Goal: Check status: Check status

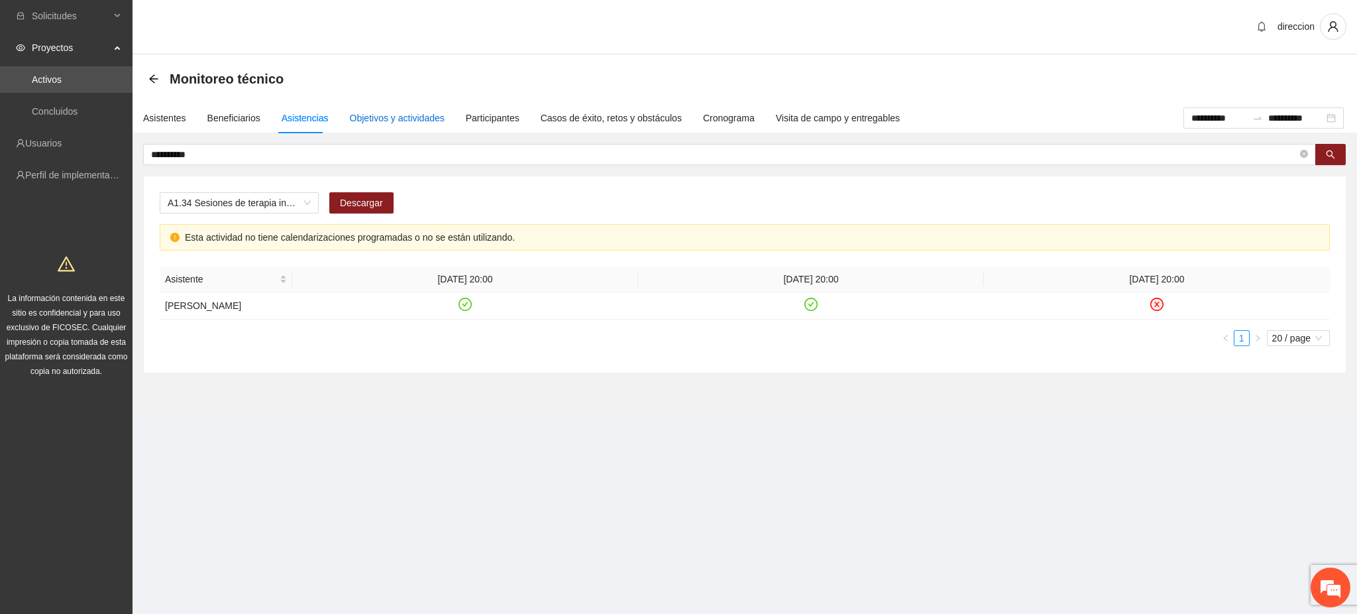
click at [380, 124] on div "Objetivos y actividades" at bounding box center [397, 118] width 95 height 15
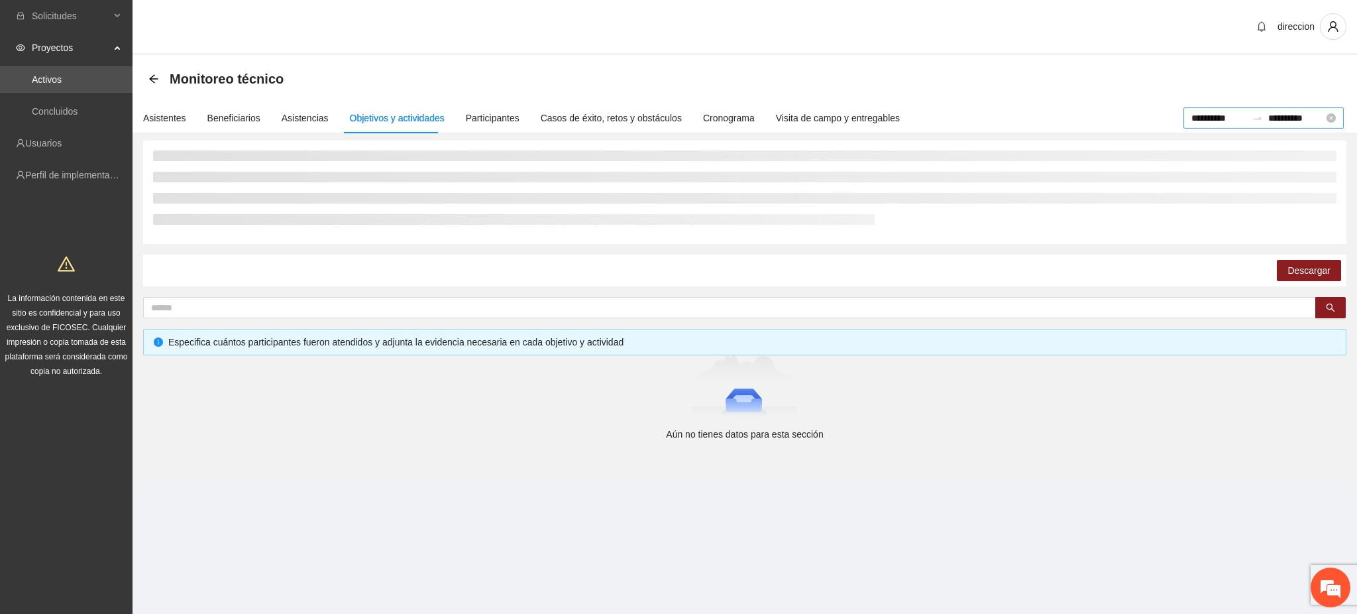
click at [1329, 123] on div "**********" at bounding box center [1263, 117] width 160 height 21
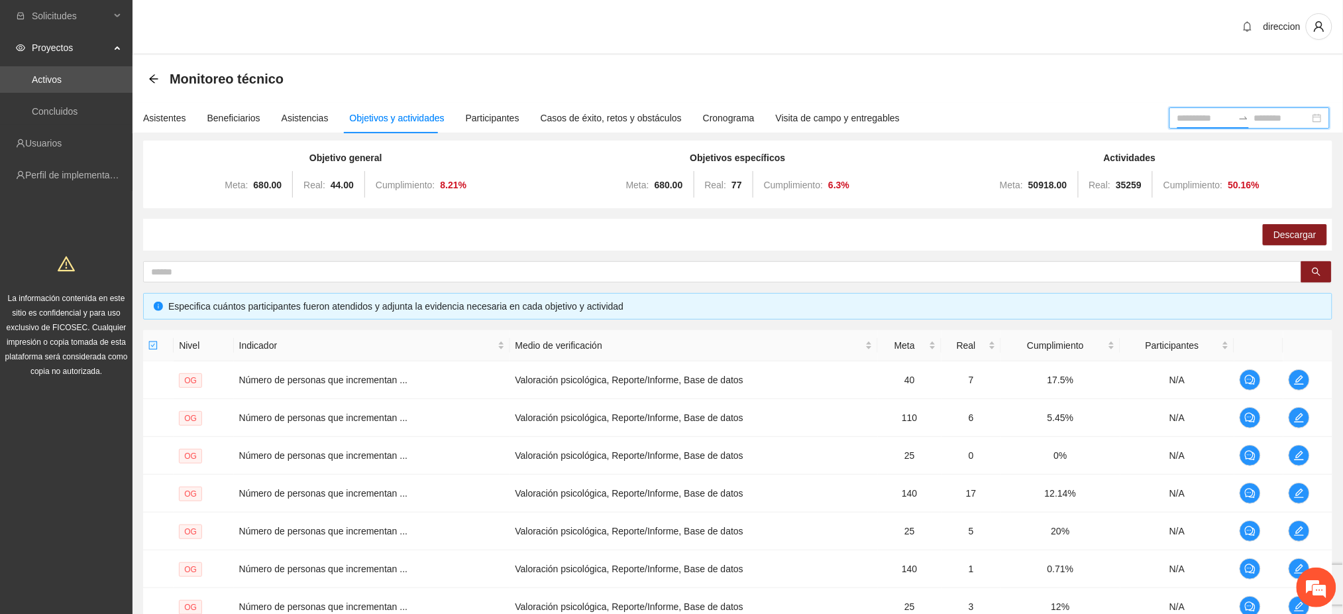
click at [400, 123] on div "Objetivos y actividades" at bounding box center [397, 118] width 95 height 15
click at [245, 257] on div "Objetivo general Meta: 680.00 Real: 44.00 Cumplimiento: 8.21 % Objetivos especí…" at bounding box center [737, 457] width 1189 height 635
click at [248, 269] on input "text" at bounding box center [717, 271] width 1132 height 15
type input "********"
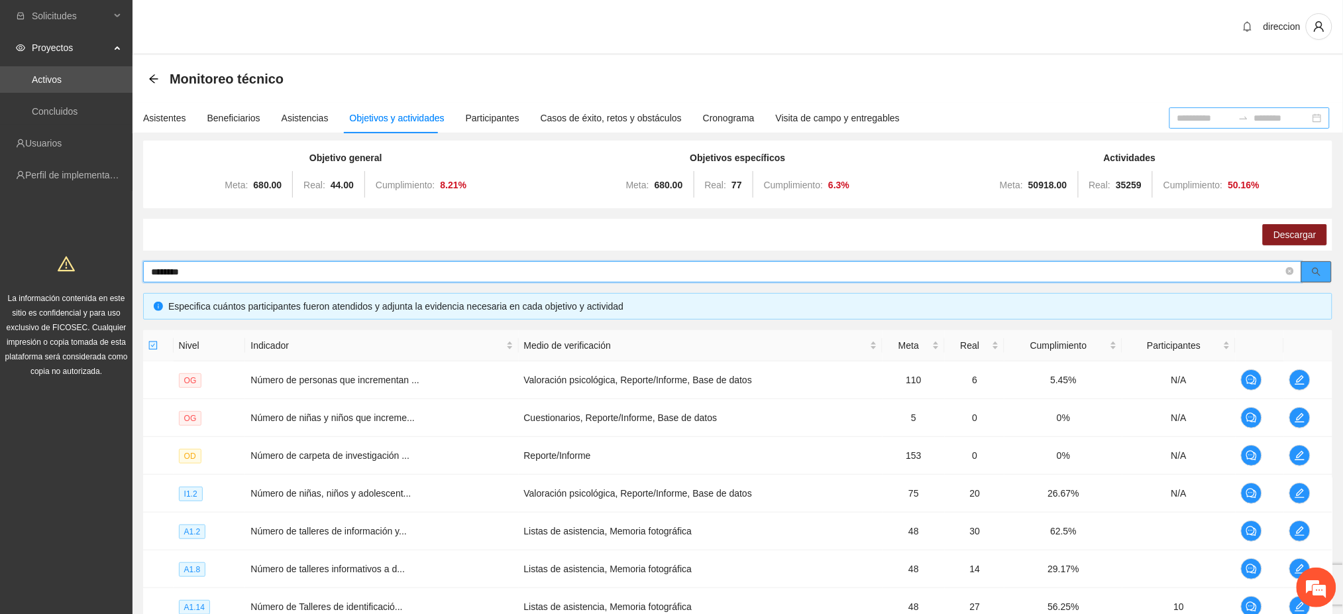
click at [1316, 269] on icon "search" at bounding box center [1316, 271] width 9 height 9
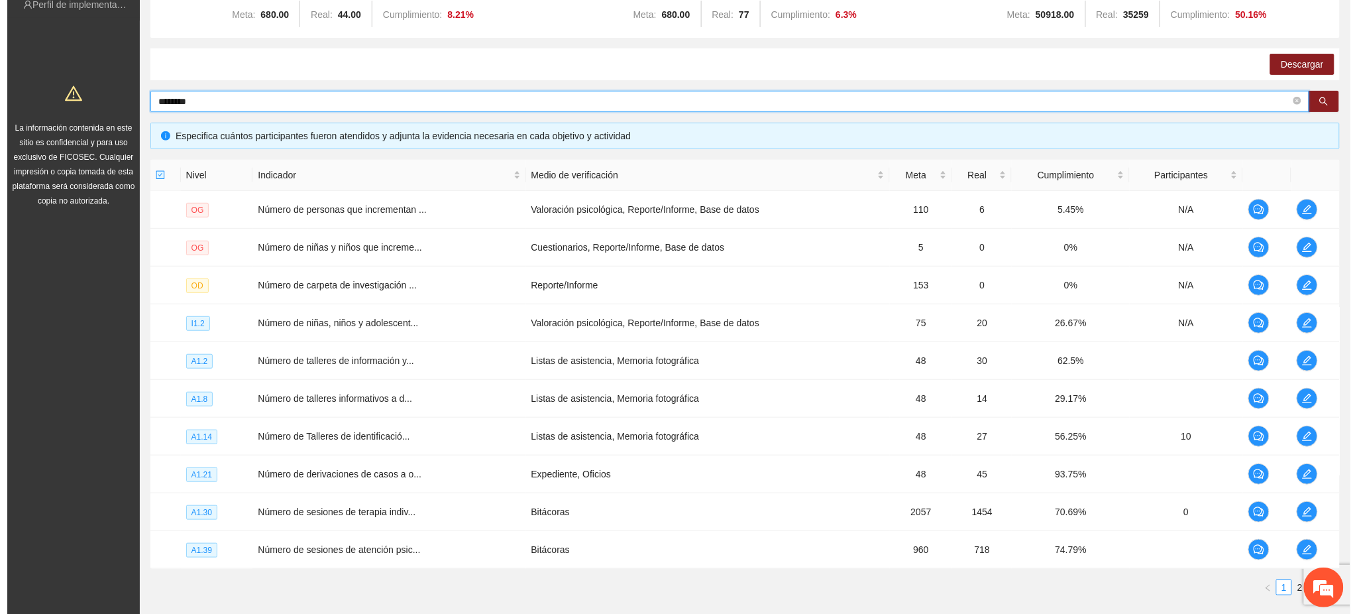
scroll to position [251, 0]
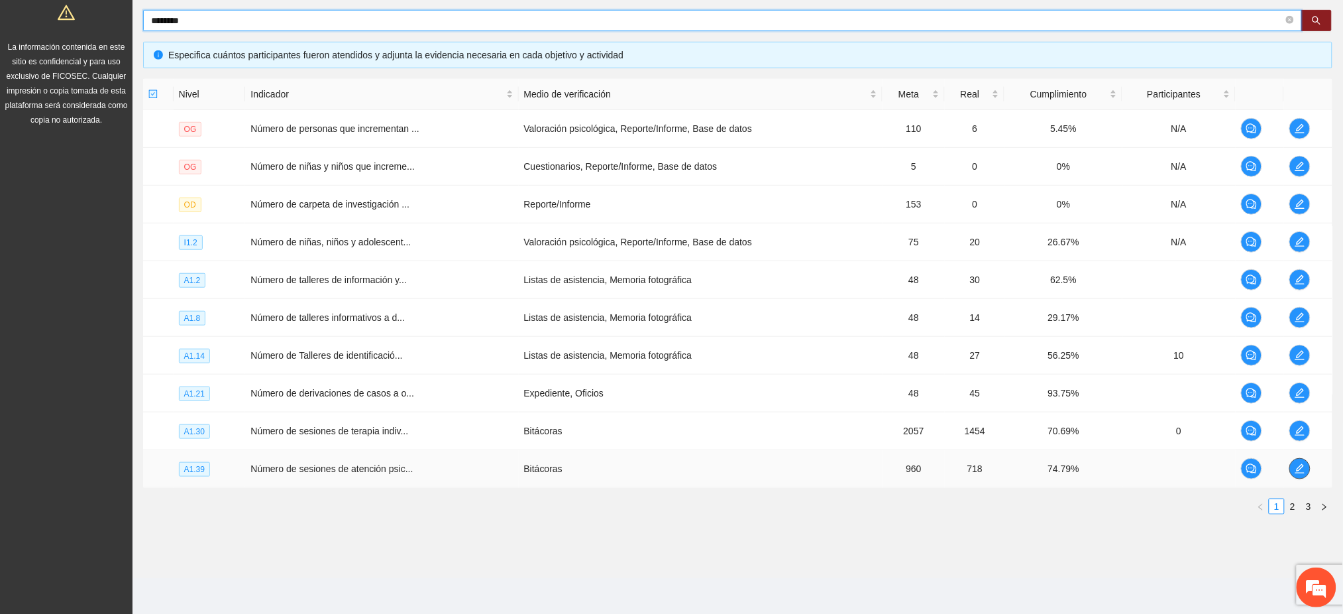
click at [1300, 469] on icon "edit" at bounding box center [1299, 468] width 9 height 9
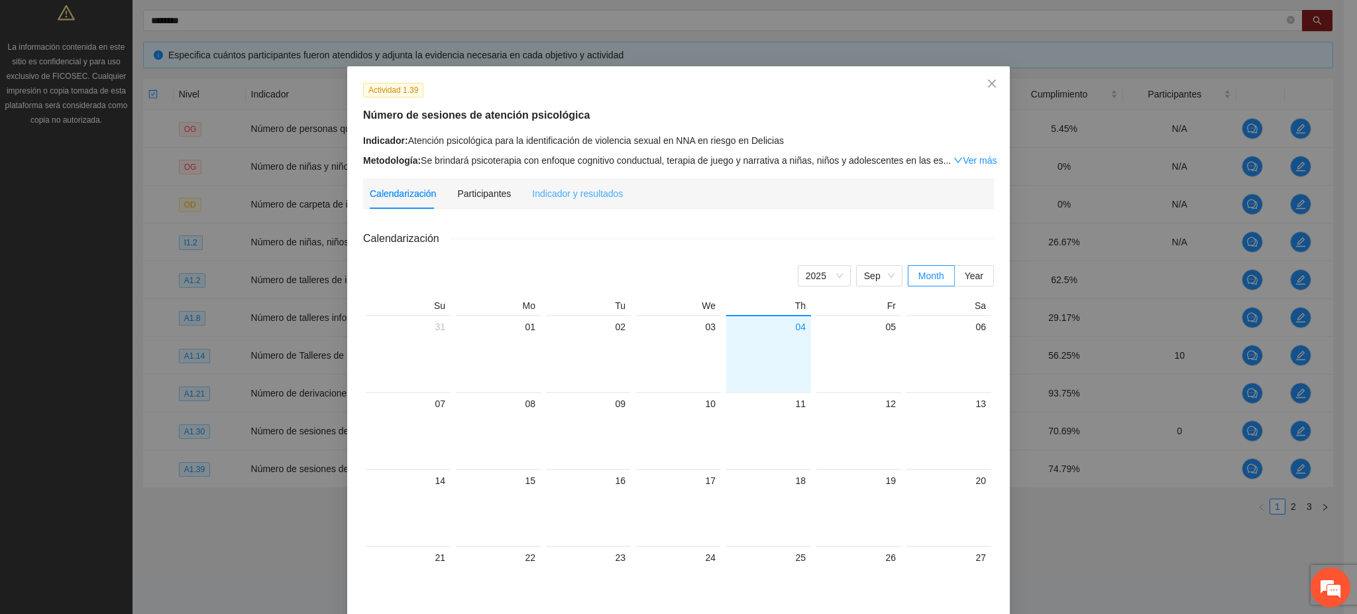
click at [590, 185] on div "Indicador y resultados" at bounding box center [577, 193] width 91 height 30
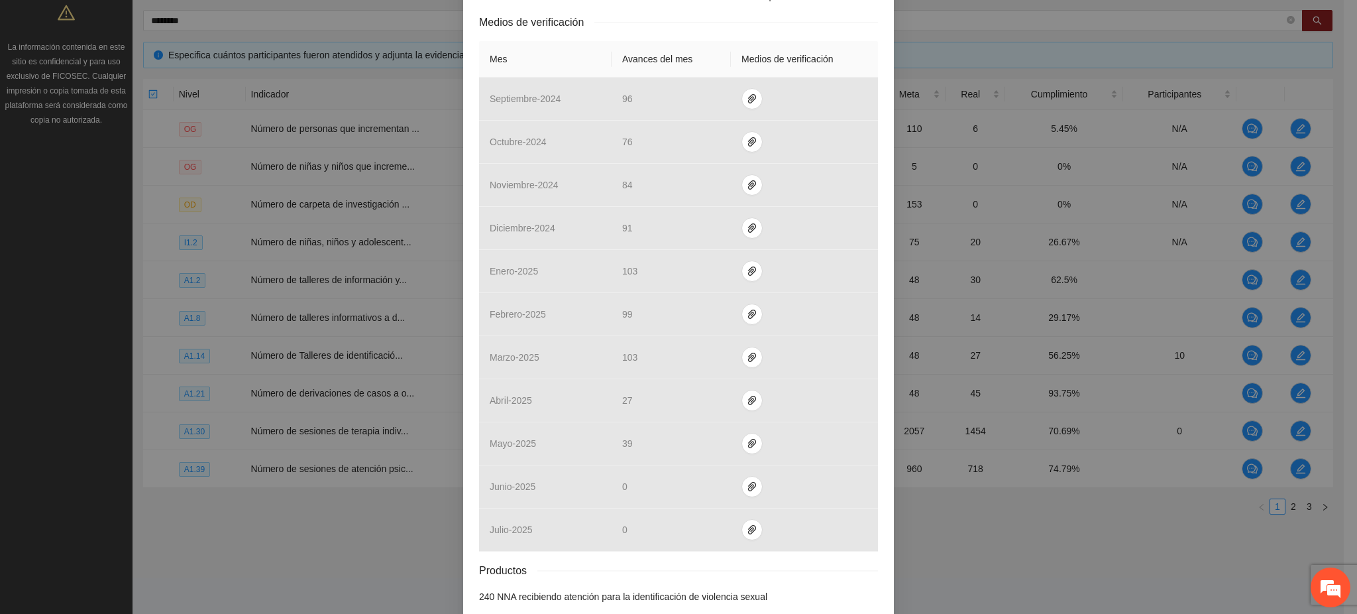
scroll to position [350, 0]
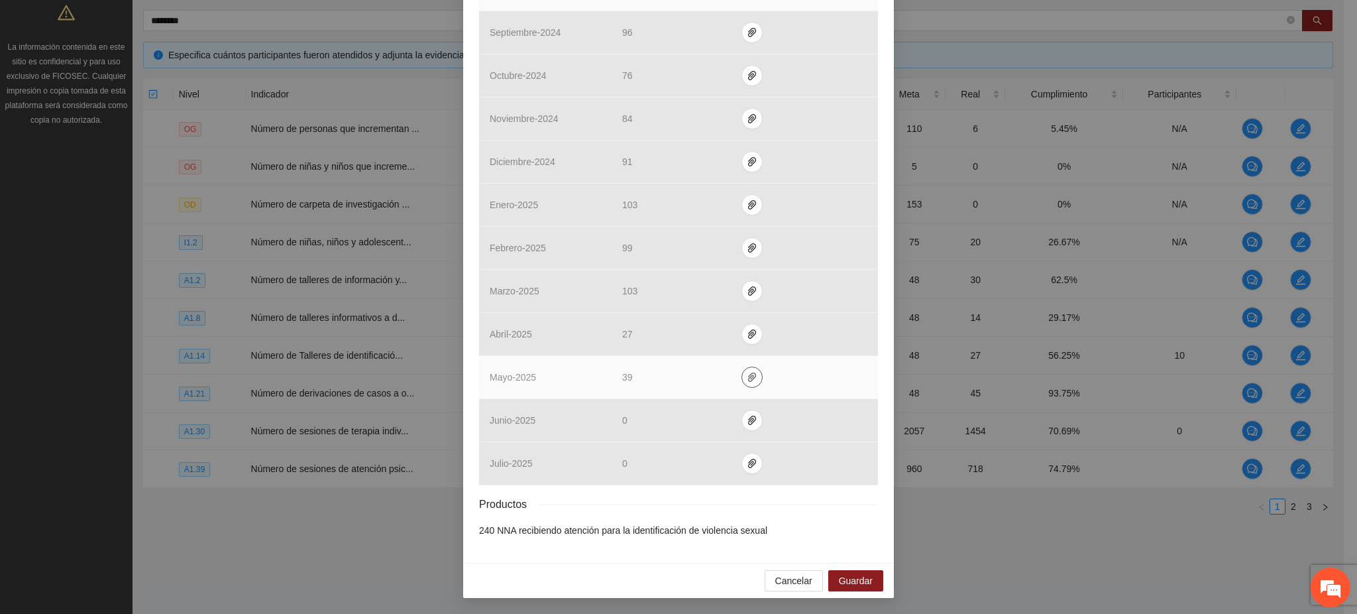
click at [747, 378] on icon "paper-clip" at bounding box center [752, 377] width 11 height 11
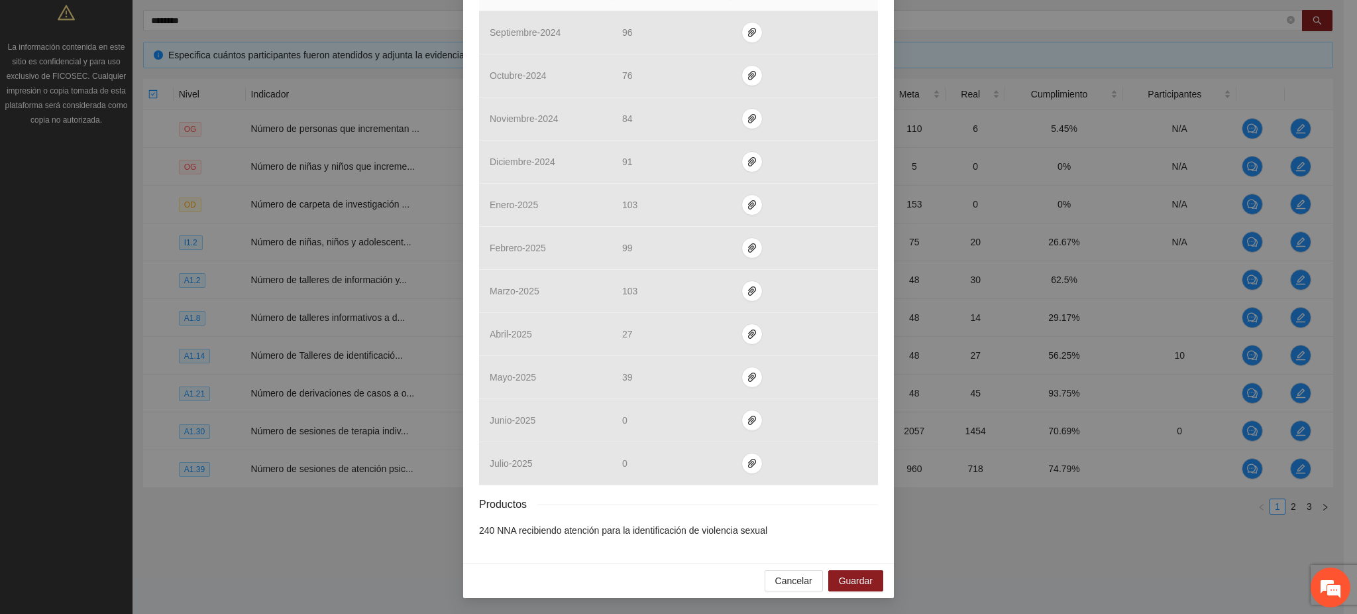
click at [728, 500] on div "Productos" at bounding box center [678, 504] width 399 height 17
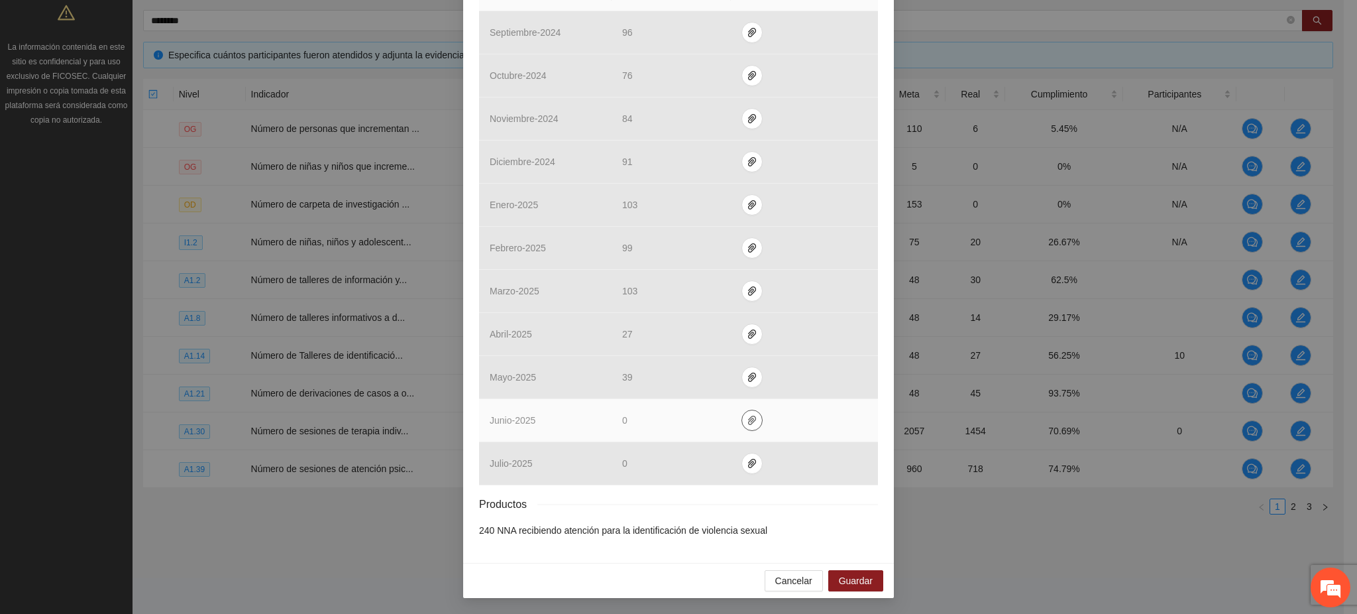
click at [747, 422] on icon "paper-clip" at bounding box center [752, 420] width 11 height 11
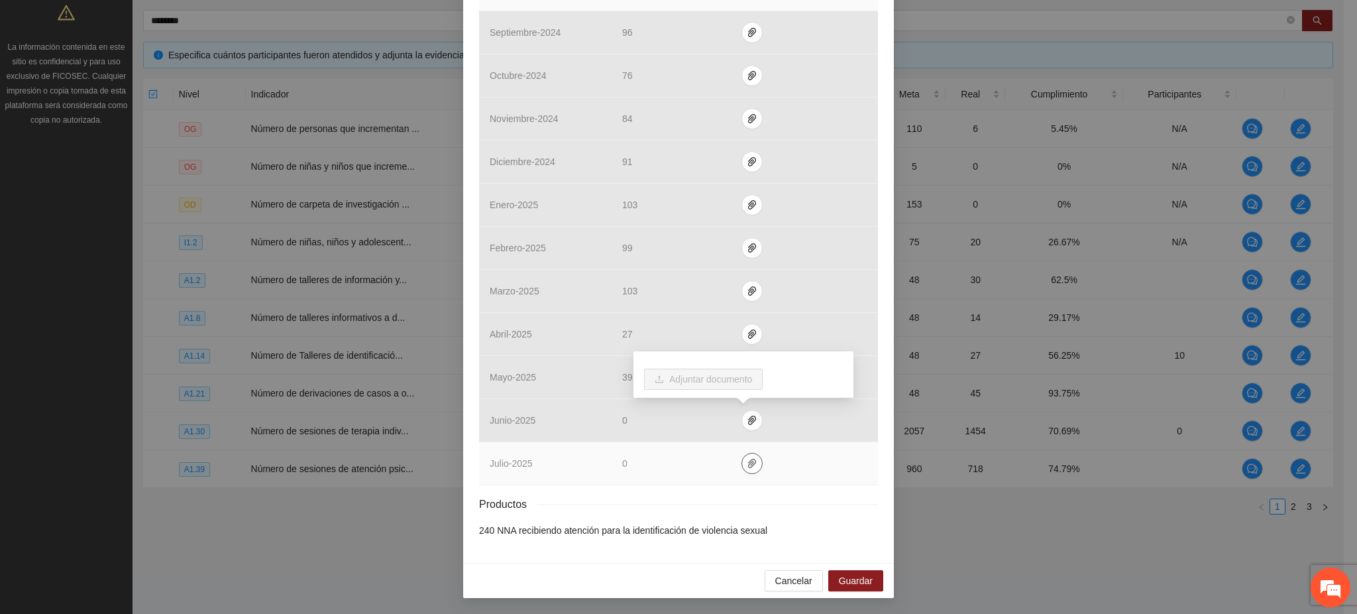
click at [747, 464] on icon "paper-clip" at bounding box center [752, 463] width 11 height 11
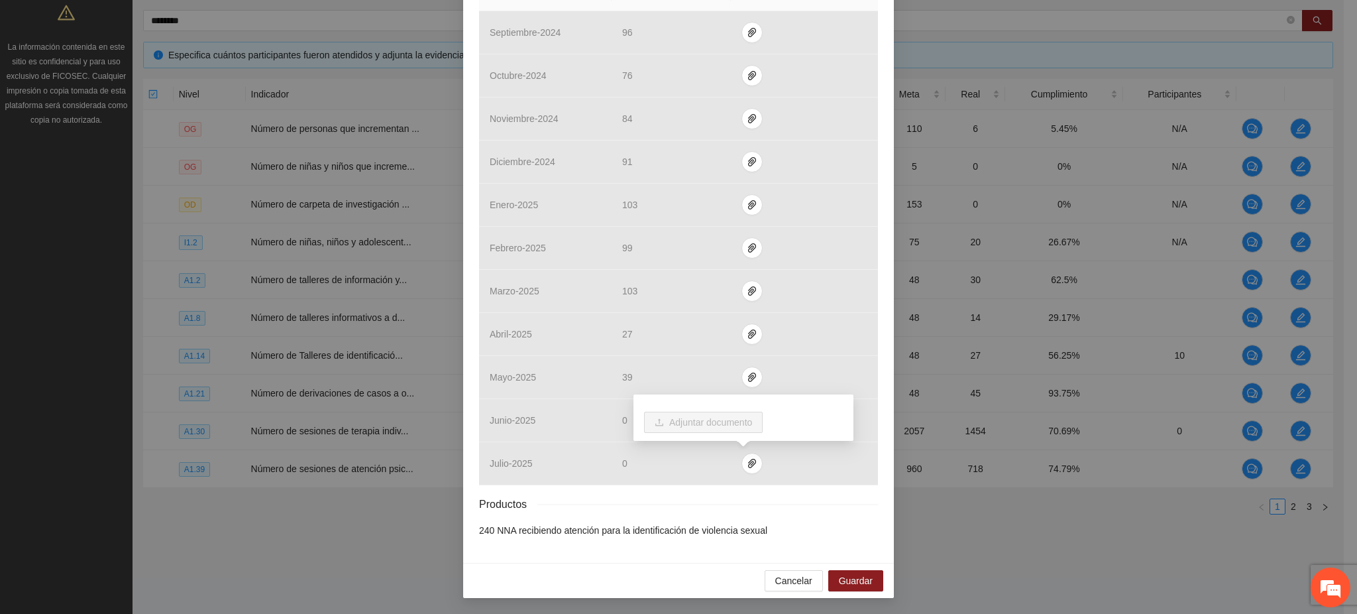
click at [707, 502] on div "Productos" at bounding box center [678, 504] width 399 height 17
click at [749, 419] on span "paper-clip" at bounding box center [752, 420] width 20 height 11
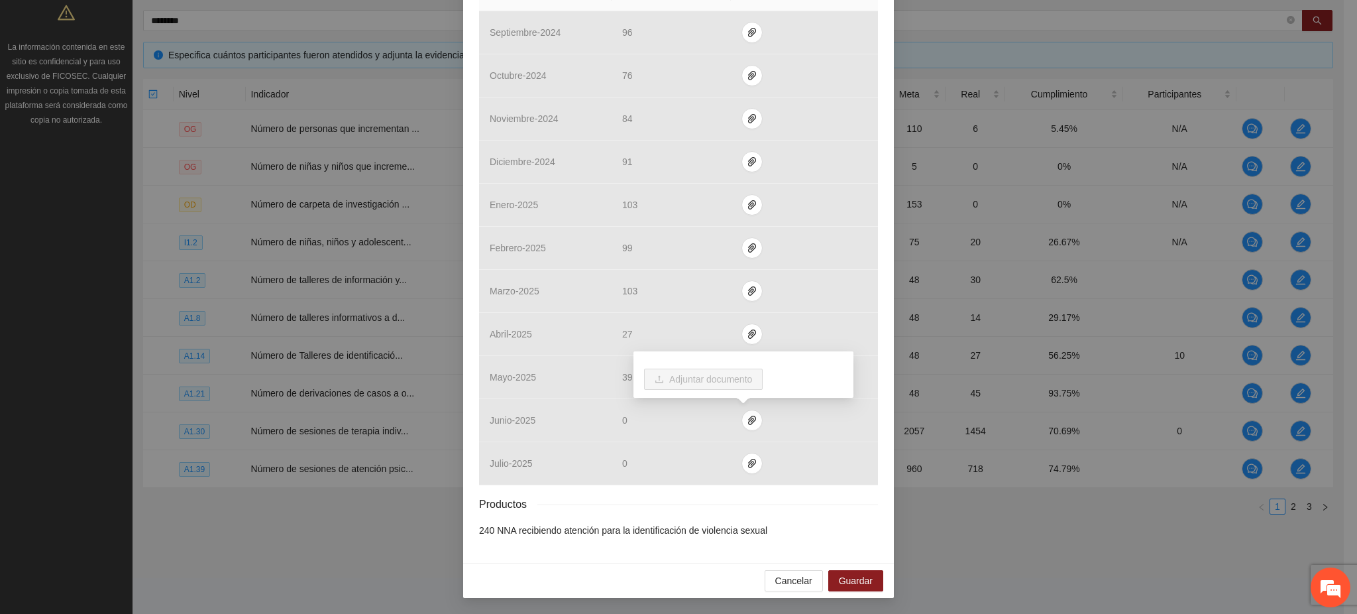
click at [731, 510] on div "Productos" at bounding box center [678, 504] width 399 height 17
click at [748, 380] on icon "paper-clip" at bounding box center [752, 376] width 8 height 9
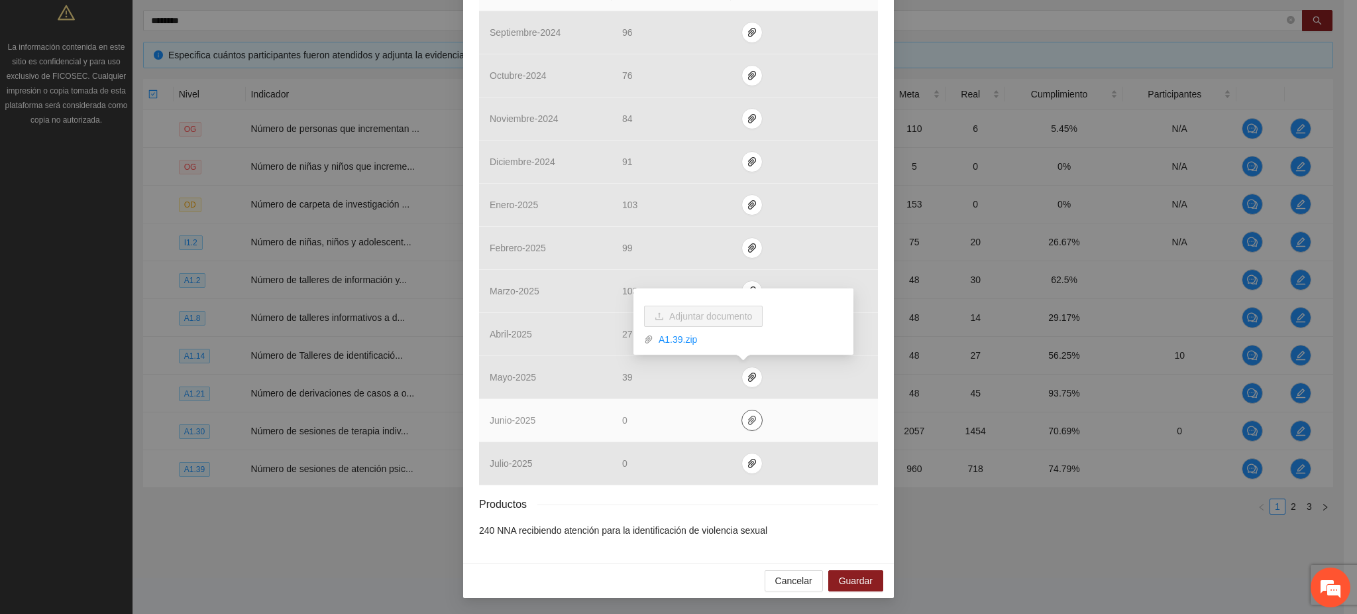
click at [747, 425] on button "button" at bounding box center [751, 419] width 21 height 21
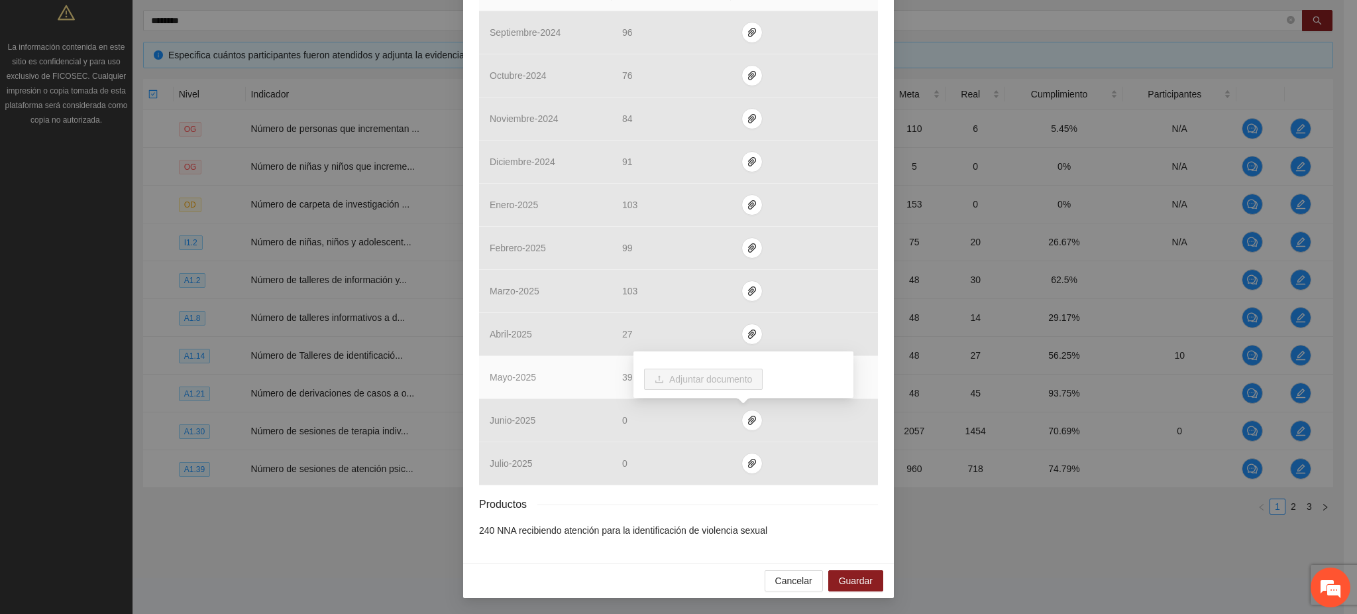
click at [602, 386] on td "mayo - 2025" at bounding box center [545, 377] width 133 height 43
click at [748, 375] on icon "paper-clip" at bounding box center [752, 376] width 8 height 9
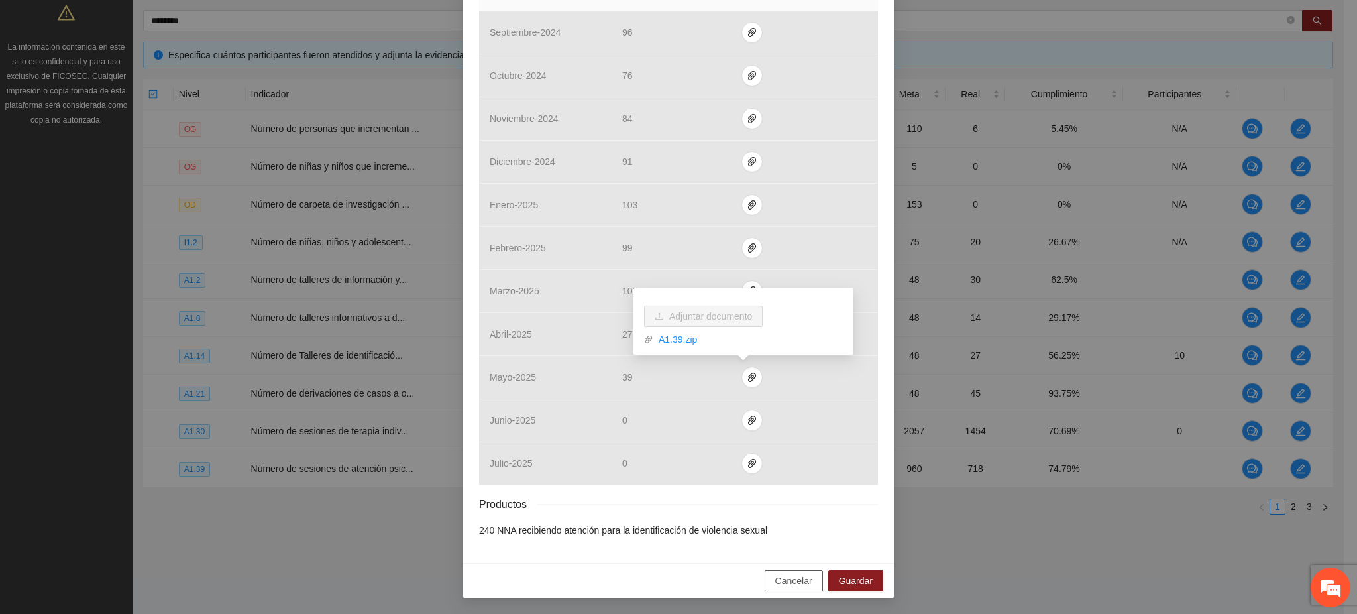
click at [789, 584] on span "Cancelar" at bounding box center [793, 580] width 37 height 15
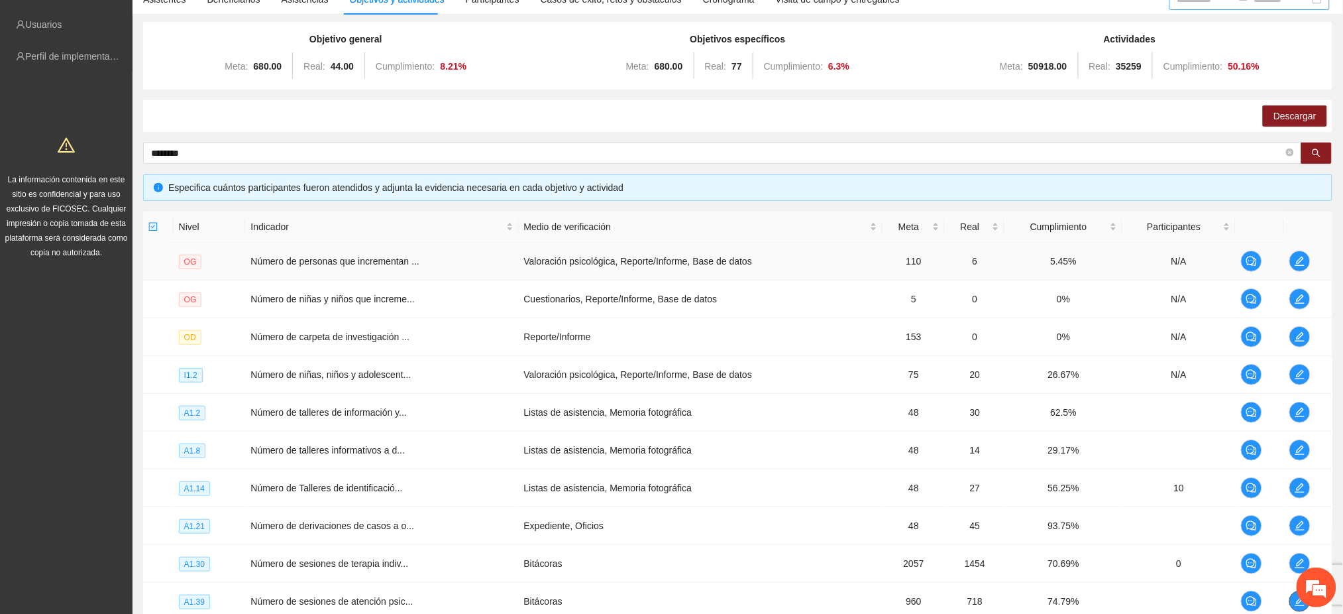
scroll to position [251, 0]
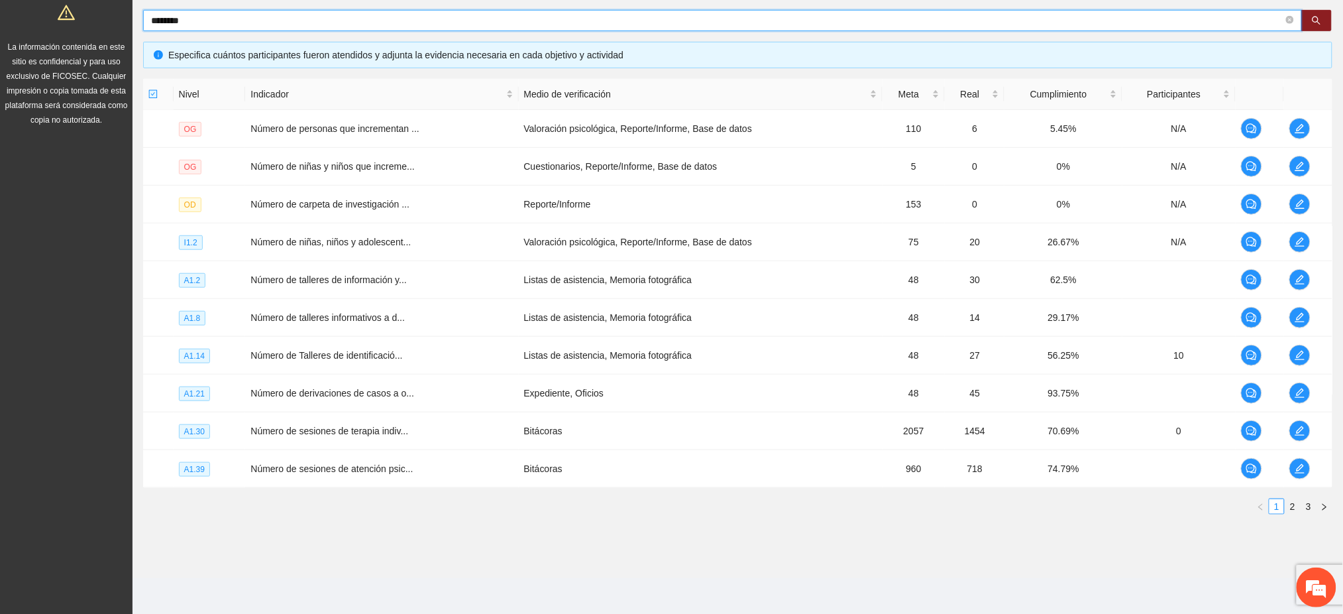
drag, startPoint x: 199, startPoint y: 22, endPoint x: 94, endPoint y: 24, distance: 105.4
click at [94, 24] on section "Solicitudes Proyectos Activos Concluidos Usuarios Perfil de implementadora La i…" at bounding box center [671, 182] width 1343 height 866
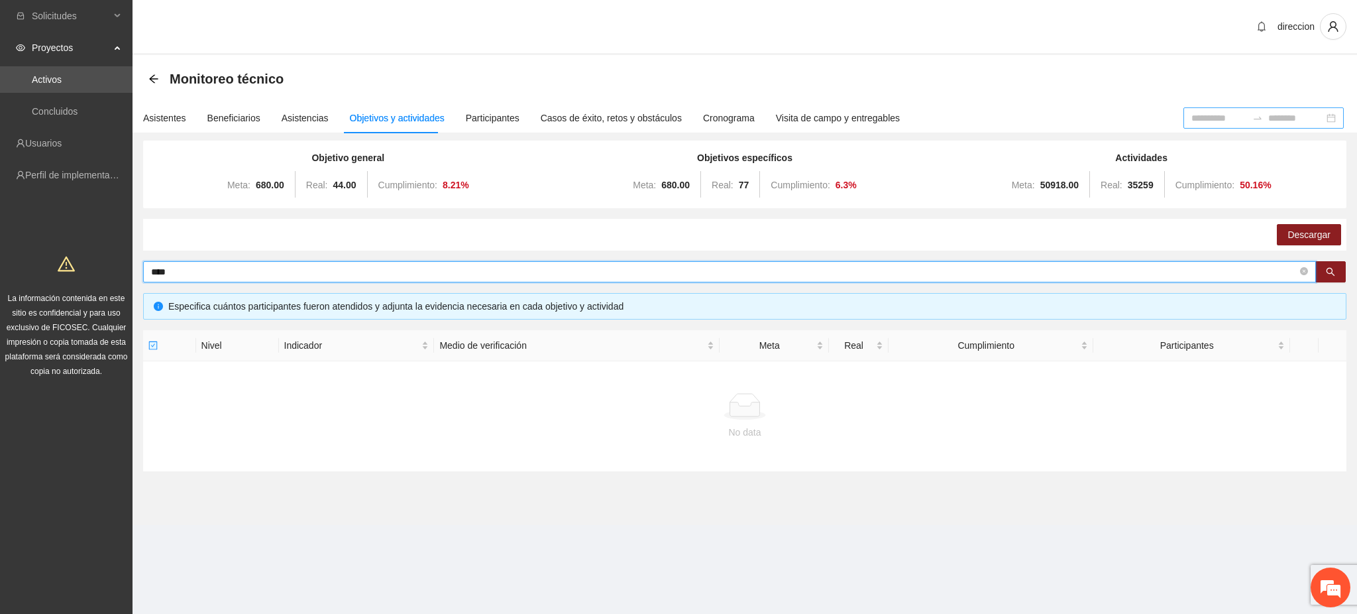
drag, startPoint x: 188, startPoint y: 268, endPoint x: 119, endPoint y: 271, distance: 69.0
click at [120, 270] on section "Solicitudes Proyectos Activos Concluidos Usuarios Perfil de implementadora La i…" at bounding box center [678, 307] width 1357 height 614
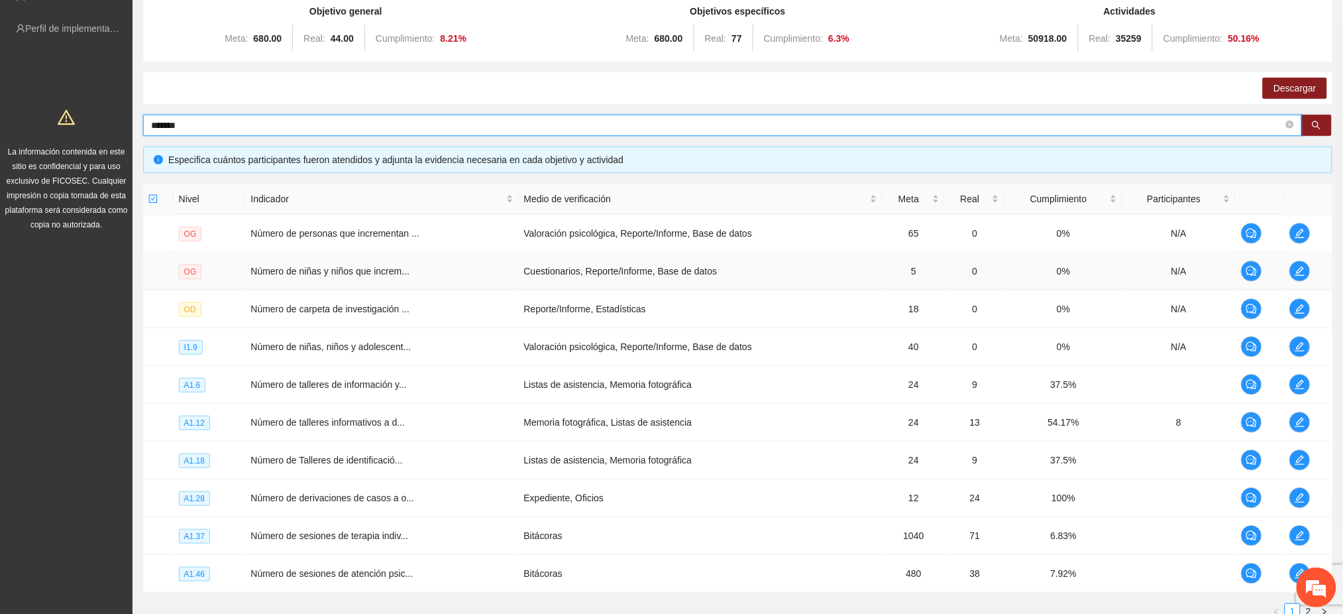
scroll to position [251, 0]
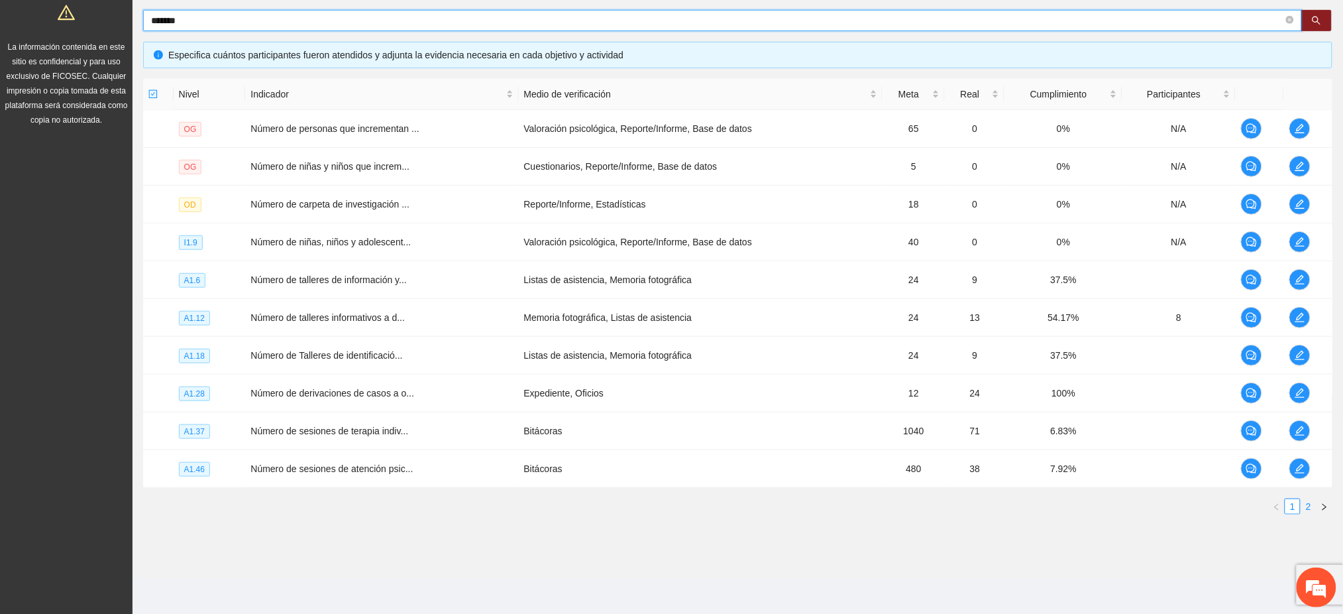
click at [1315, 504] on link "2" at bounding box center [1308, 506] width 15 height 15
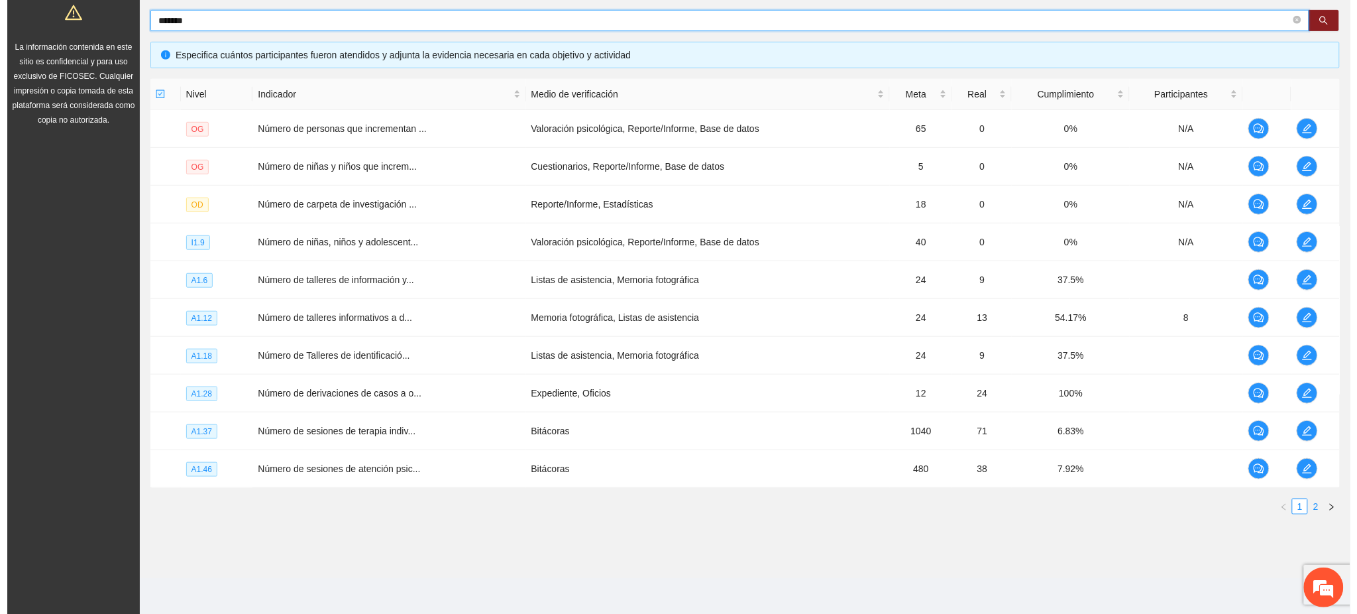
scroll to position [176, 0]
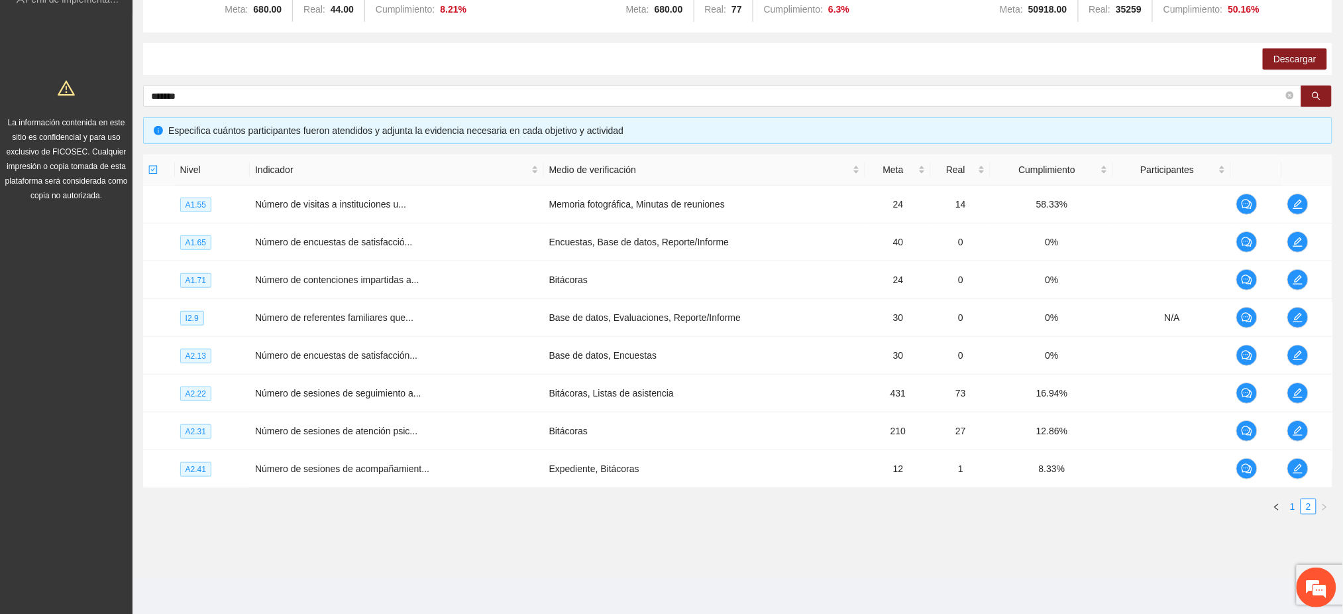
click at [1295, 505] on link "1" at bounding box center [1292, 506] width 15 height 15
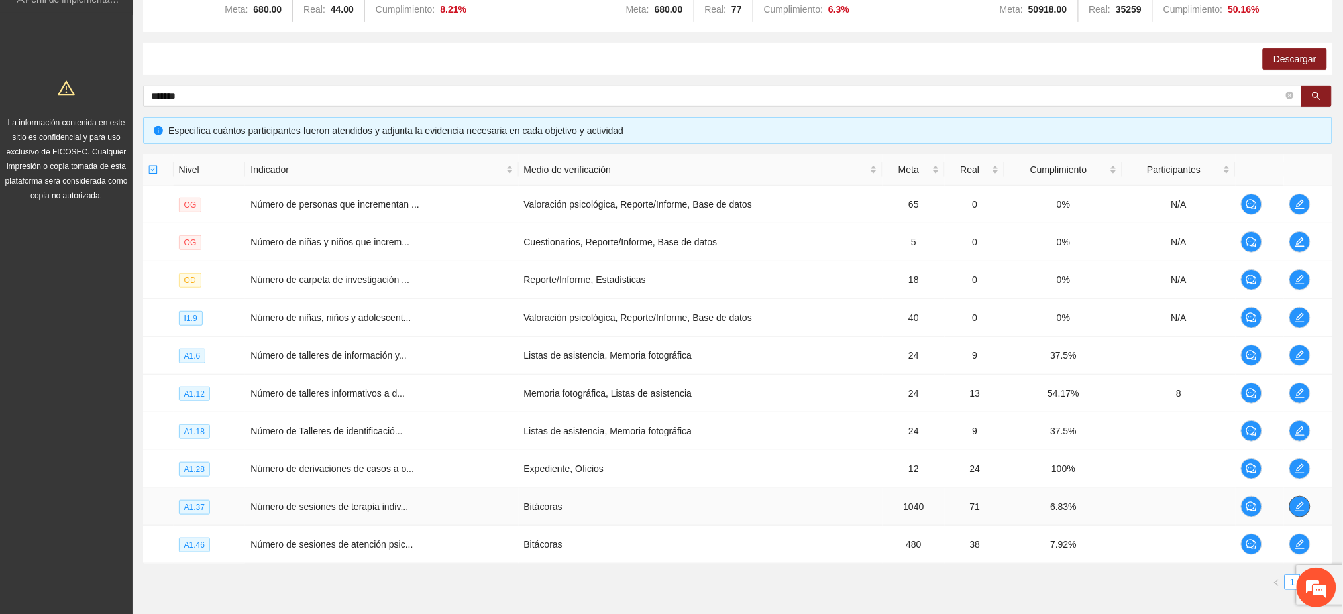
click at [1295, 506] on icon "edit" at bounding box center [1300, 506] width 11 height 11
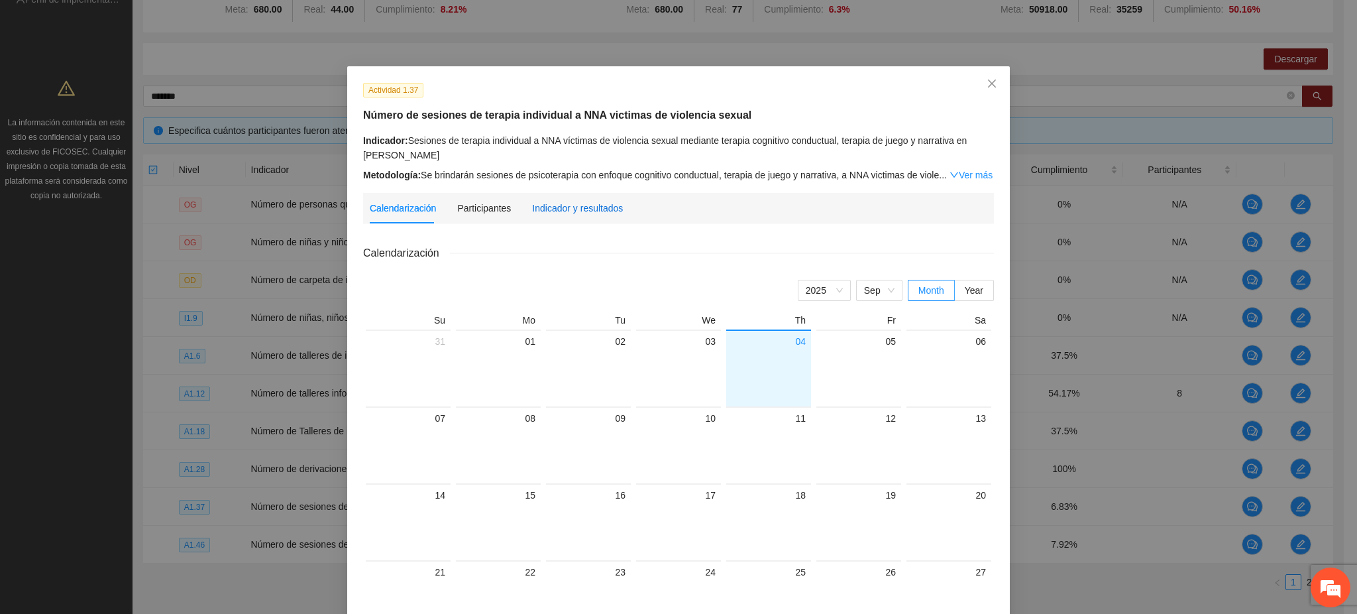
click at [579, 207] on div "Indicador y resultados" at bounding box center [577, 208] width 91 height 15
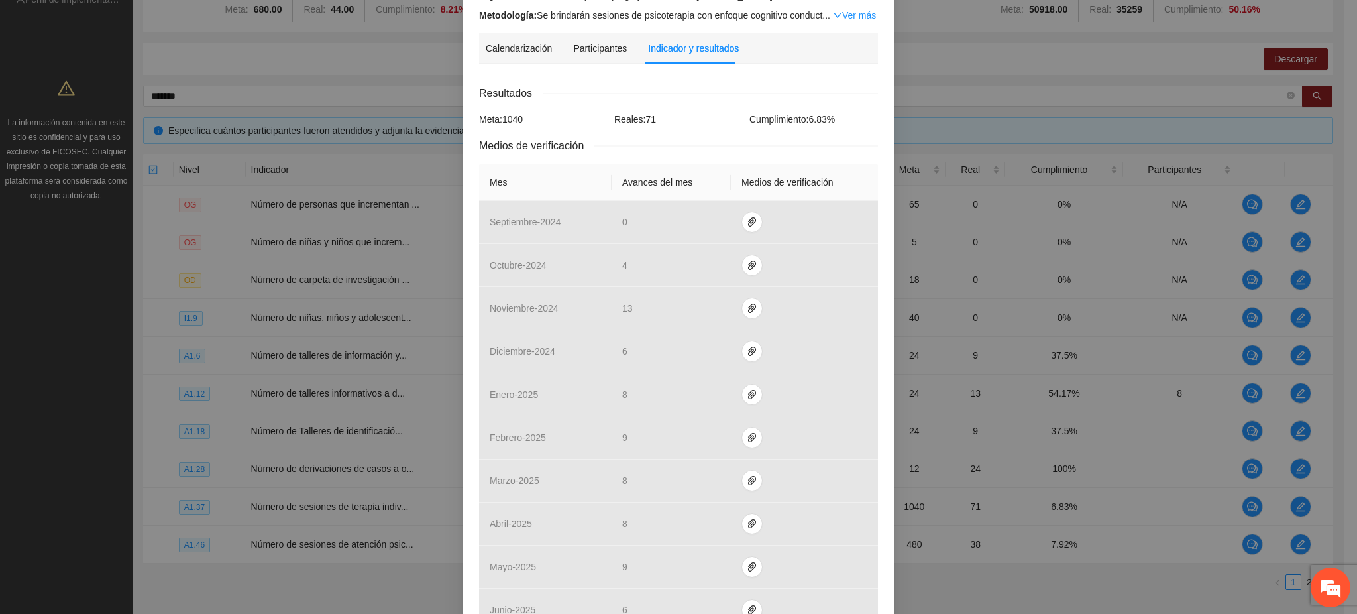
scroll to position [393, 0]
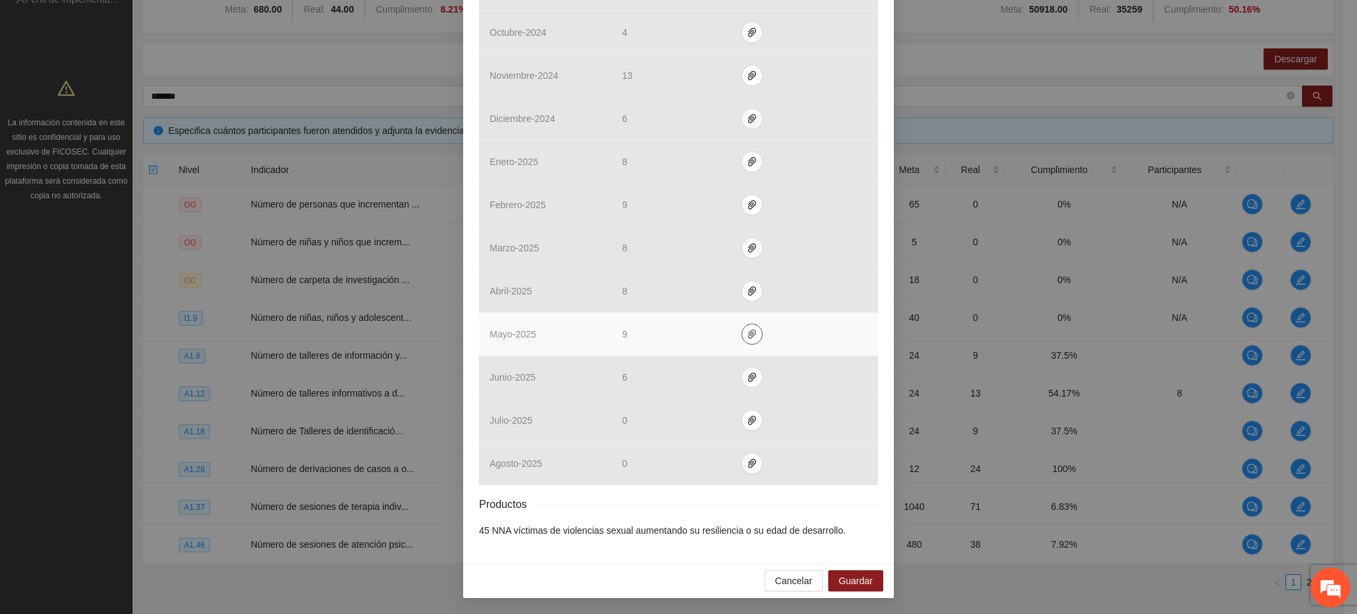
click at [742, 337] on span "paper-clip" at bounding box center [752, 334] width 20 height 11
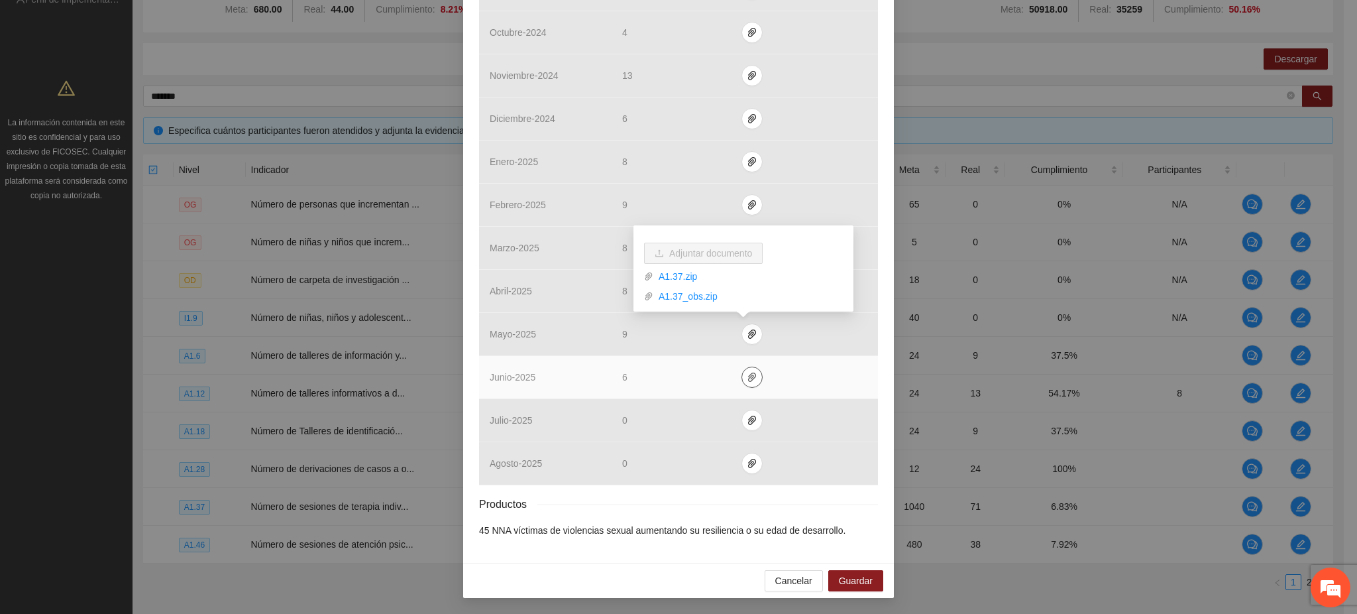
click at [747, 382] on icon "paper-clip" at bounding box center [752, 377] width 11 height 11
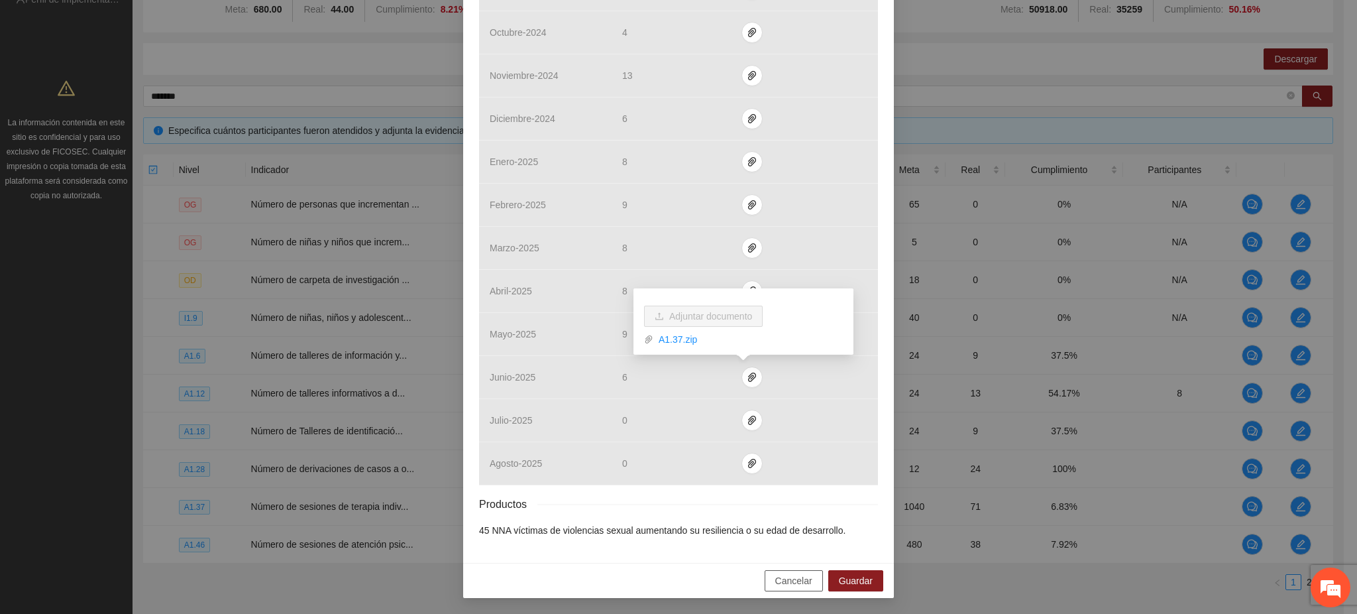
click at [775, 586] on span "Cancelar" at bounding box center [793, 580] width 37 height 15
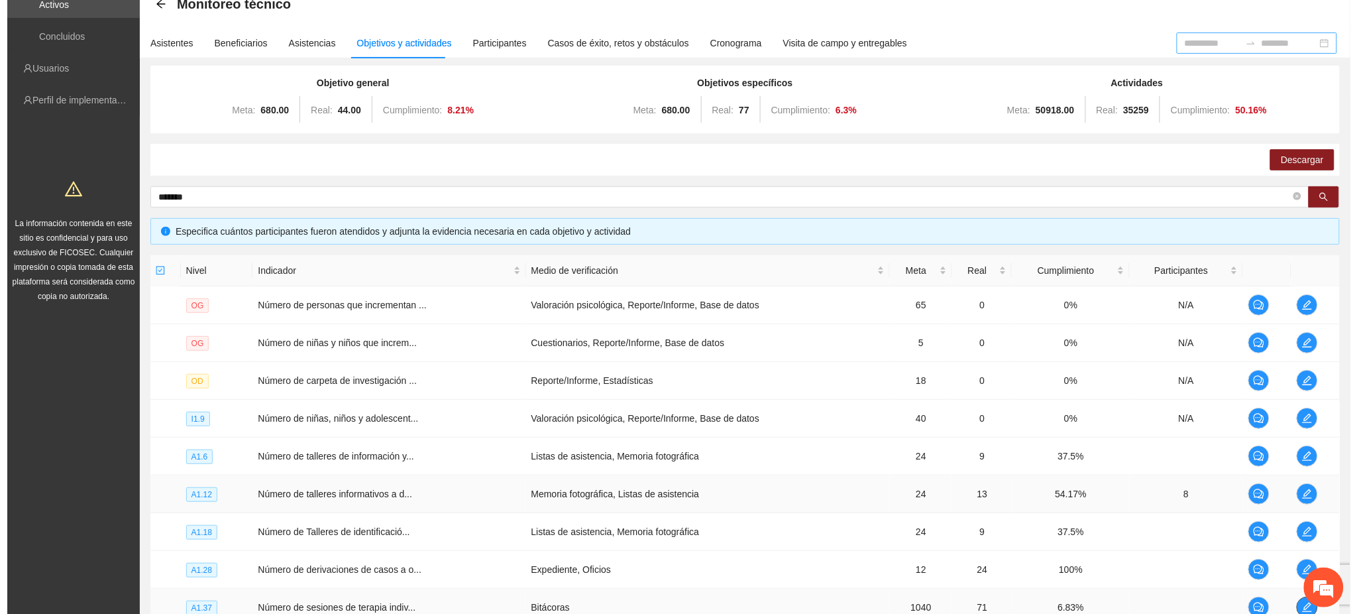
scroll to position [251, 0]
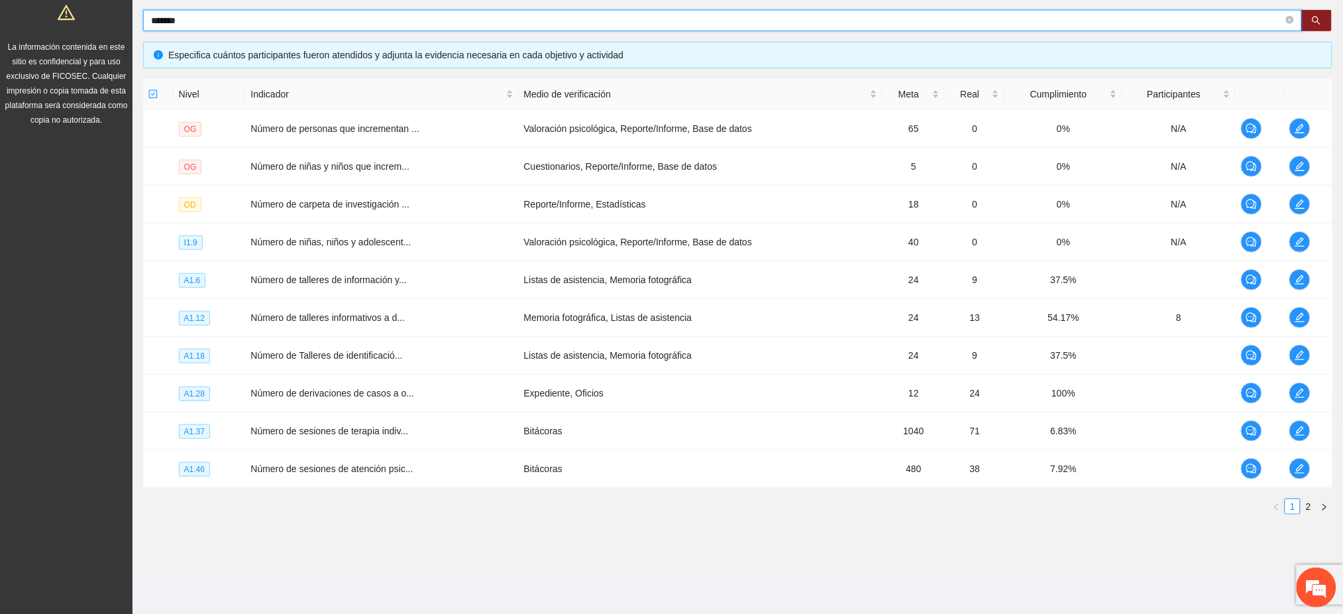
drag, startPoint x: 218, startPoint y: 17, endPoint x: 125, endPoint y: 27, distance: 93.9
click at [125, 26] on section "Solicitudes Proyectos Activos Concluidos Usuarios Perfil de implementadora La i…" at bounding box center [671, 182] width 1343 height 866
click at [212, 14] on input "********" at bounding box center [717, 20] width 1132 height 15
type input "*"
type input "******"
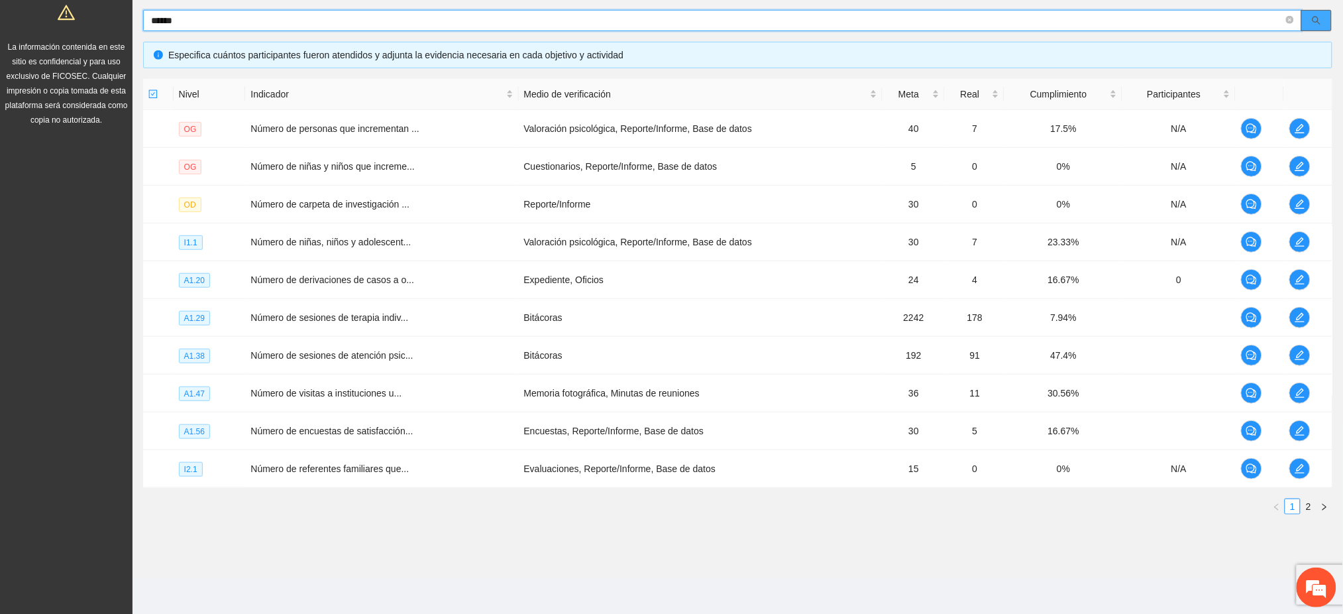
click at [1315, 25] on span "search" at bounding box center [1316, 21] width 9 height 11
click at [1302, 354] on icon "edit" at bounding box center [1300, 355] width 11 height 11
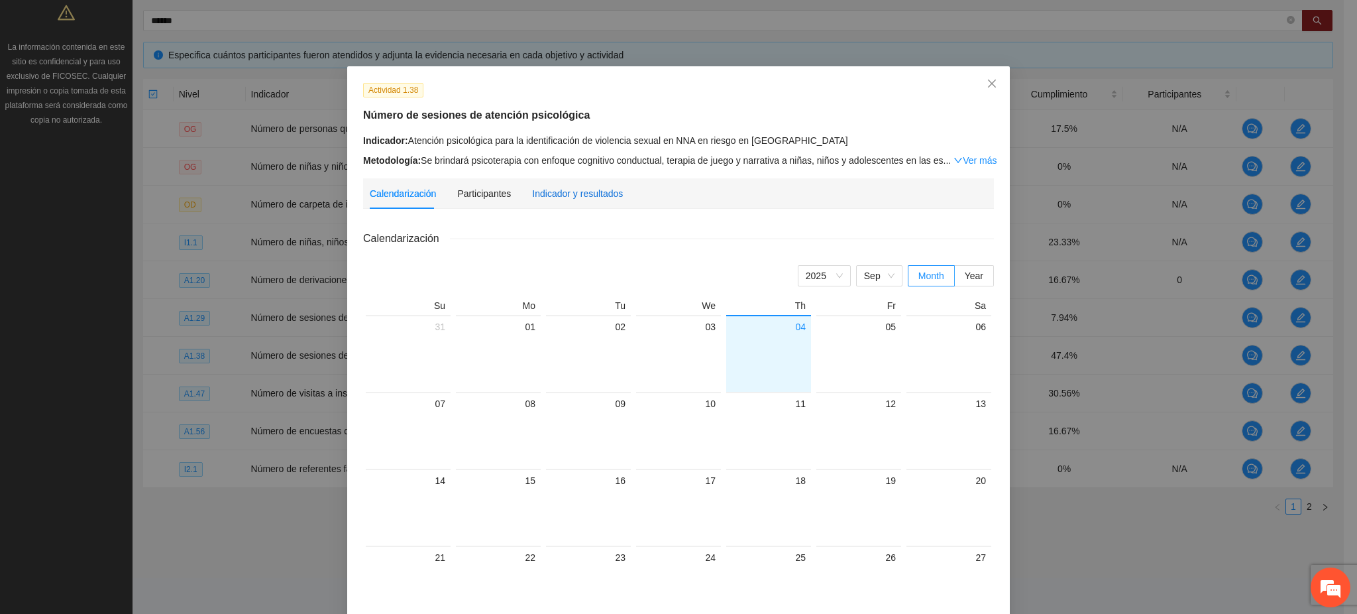
click at [545, 191] on div "Indicador y resultados" at bounding box center [577, 193] width 91 height 15
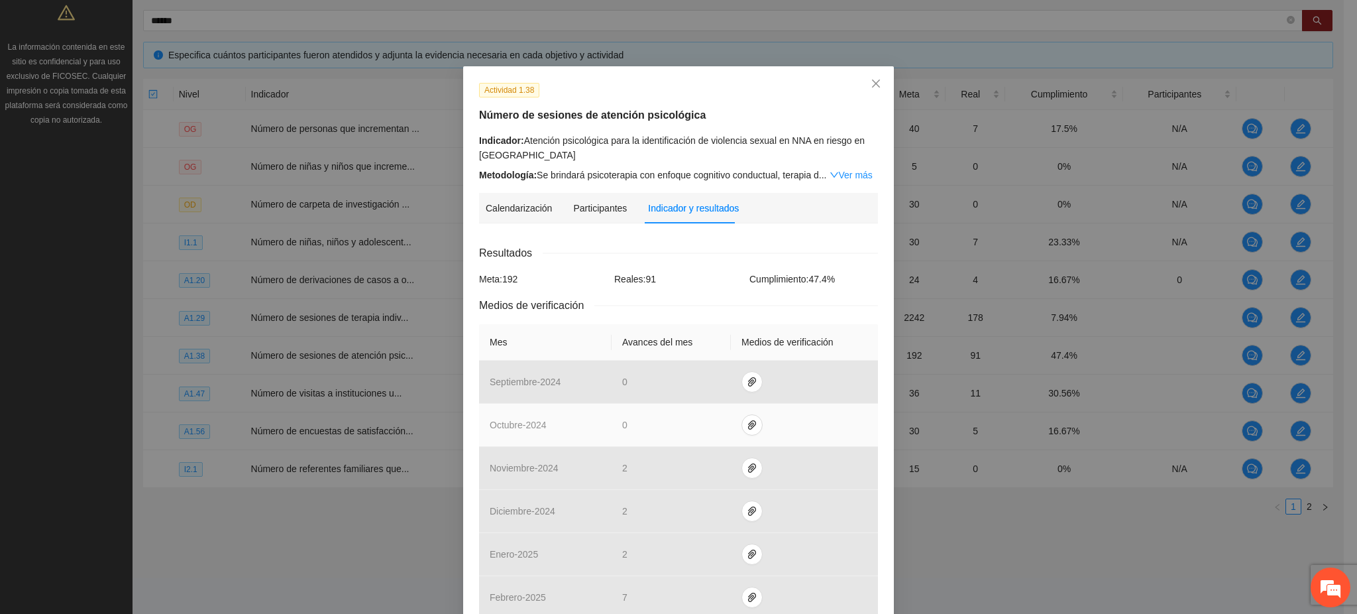
scroll to position [350, 0]
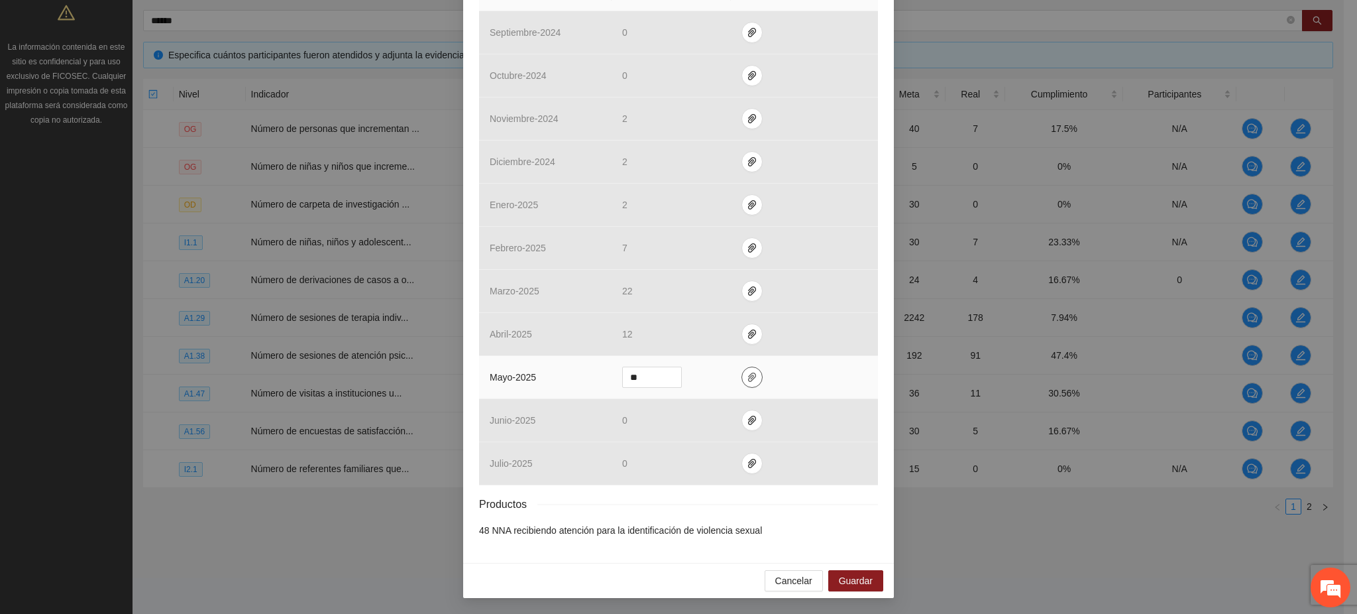
click at [747, 382] on icon "paper-clip" at bounding box center [752, 377] width 11 height 11
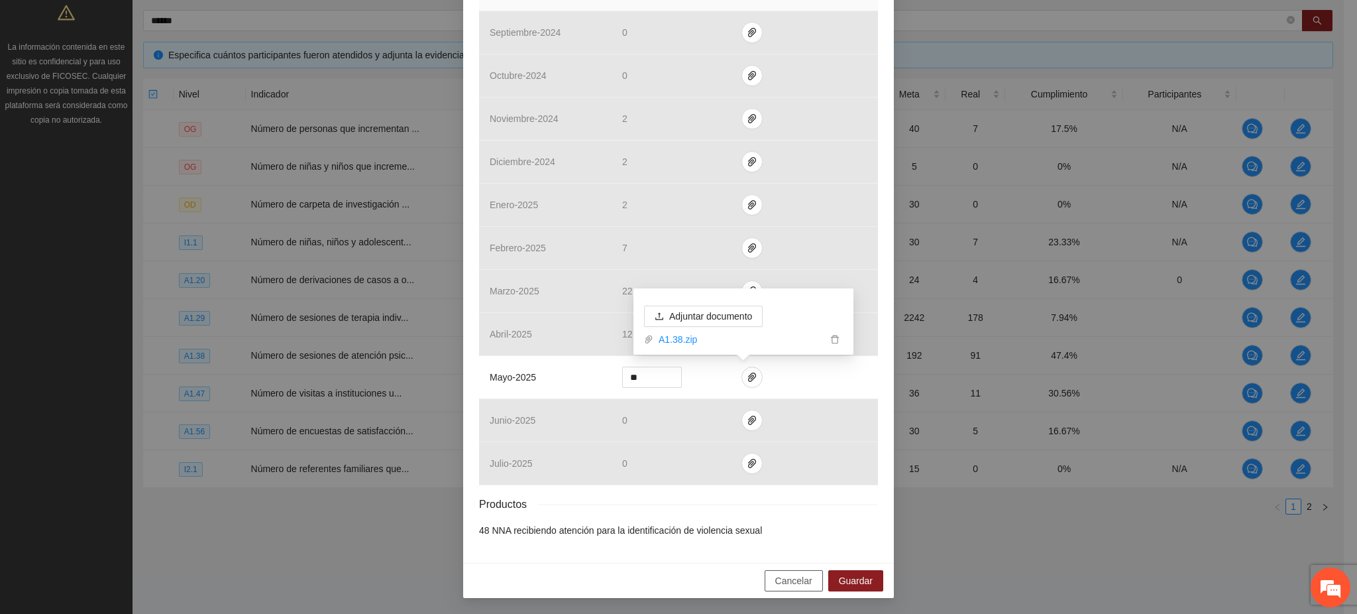
click at [800, 580] on span "Cancelar" at bounding box center [793, 580] width 37 height 15
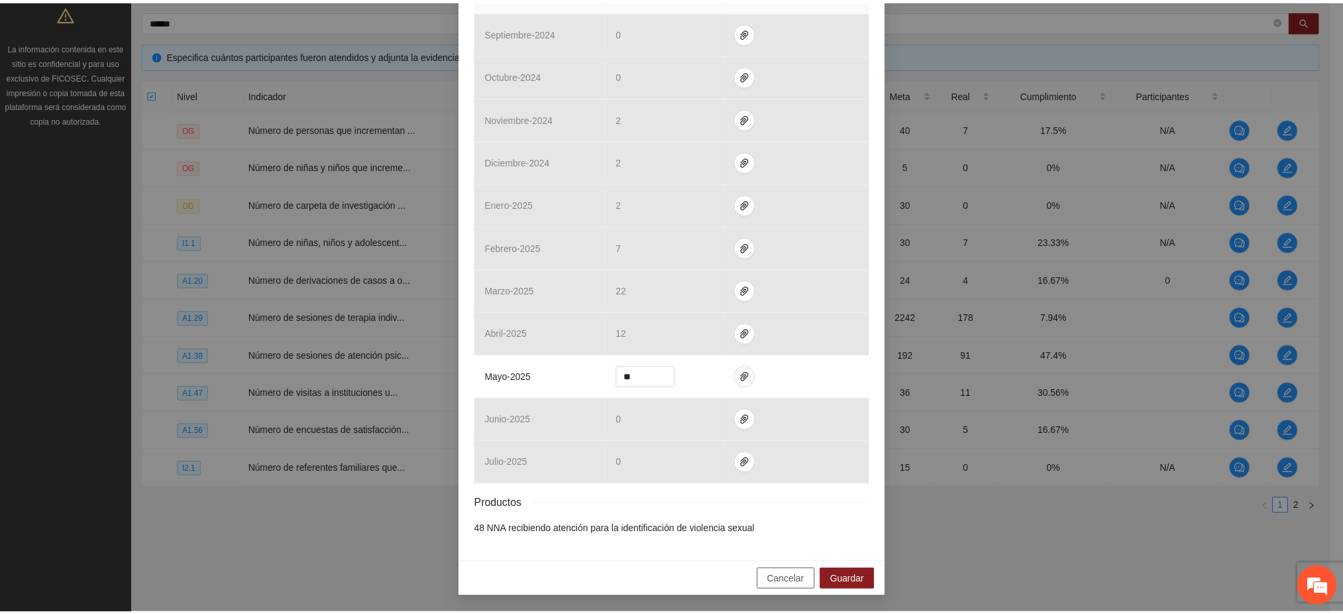
scroll to position [283, 0]
